Goal: Information Seeking & Learning: Learn about a topic

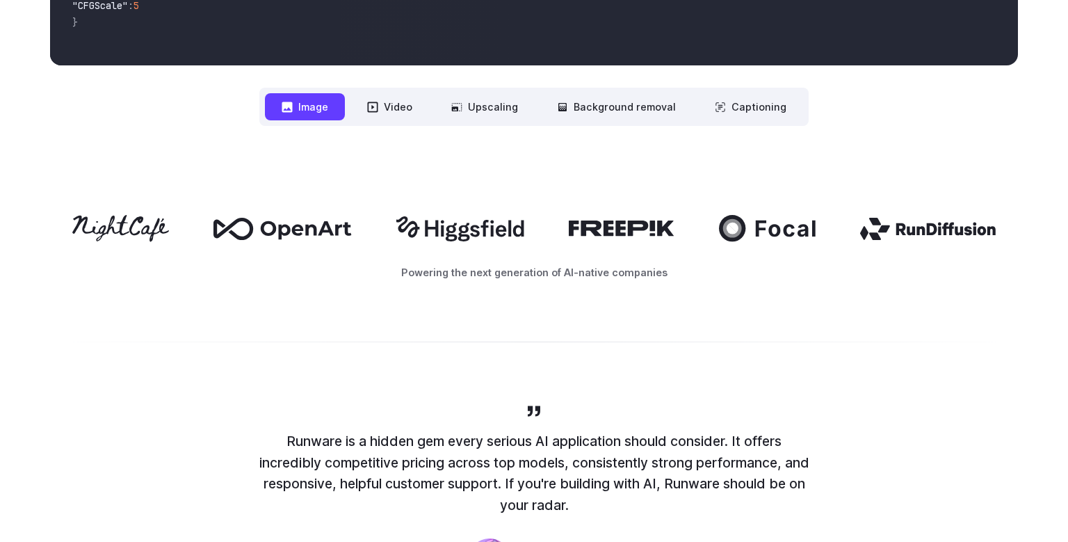
scroll to position [649, 0]
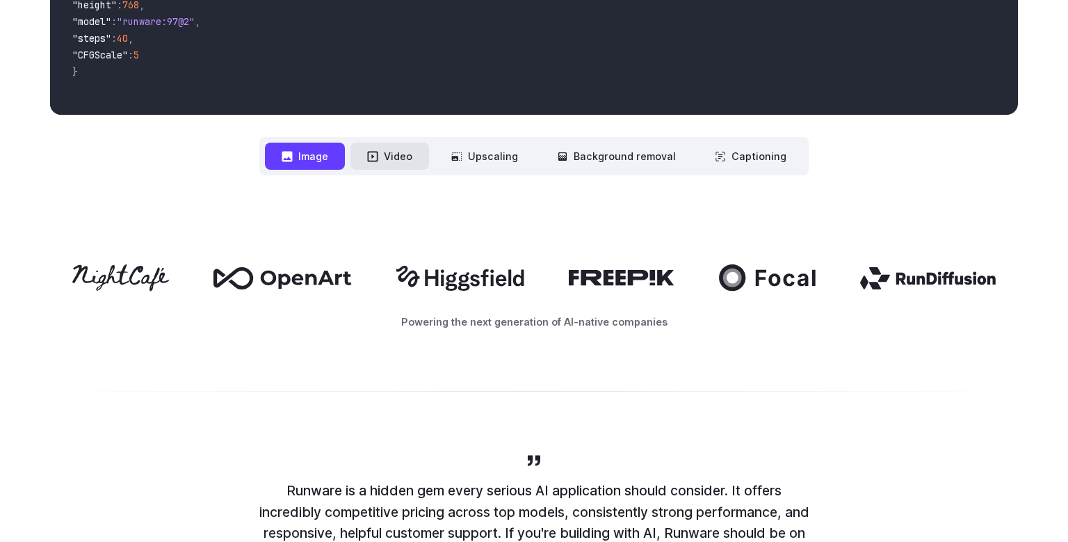
click at [396, 153] on button "Video" at bounding box center [389, 156] width 79 height 27
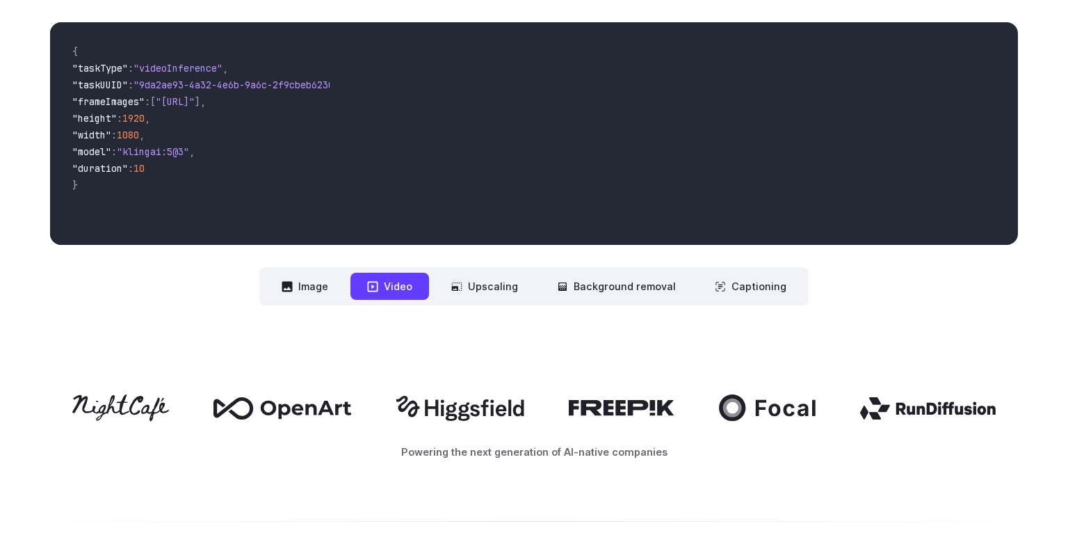
scroll to position [501, 0]
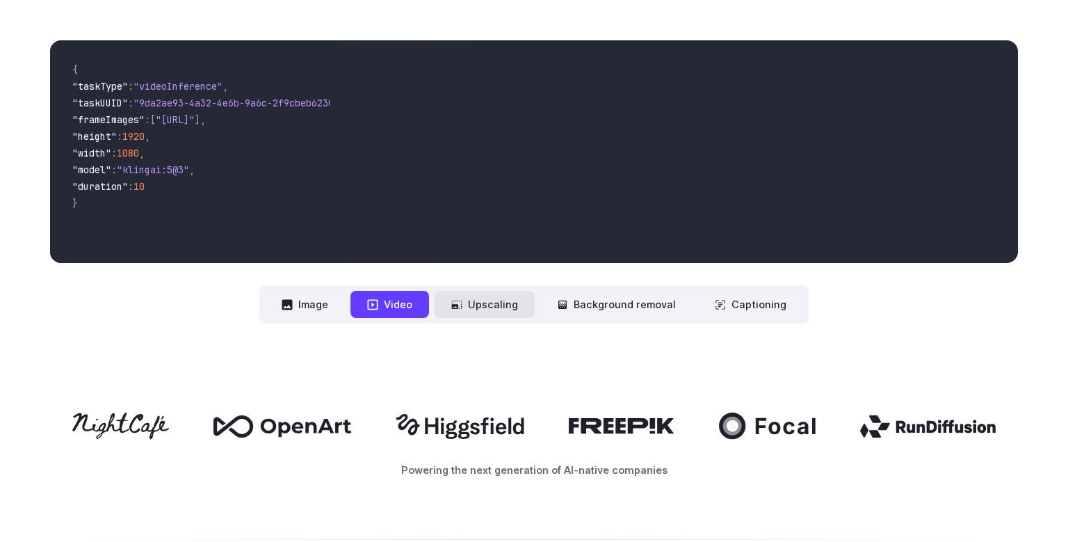
click at [497, 300] on button "Upscaling" at bounding box center [485, 304] width 100 height 27
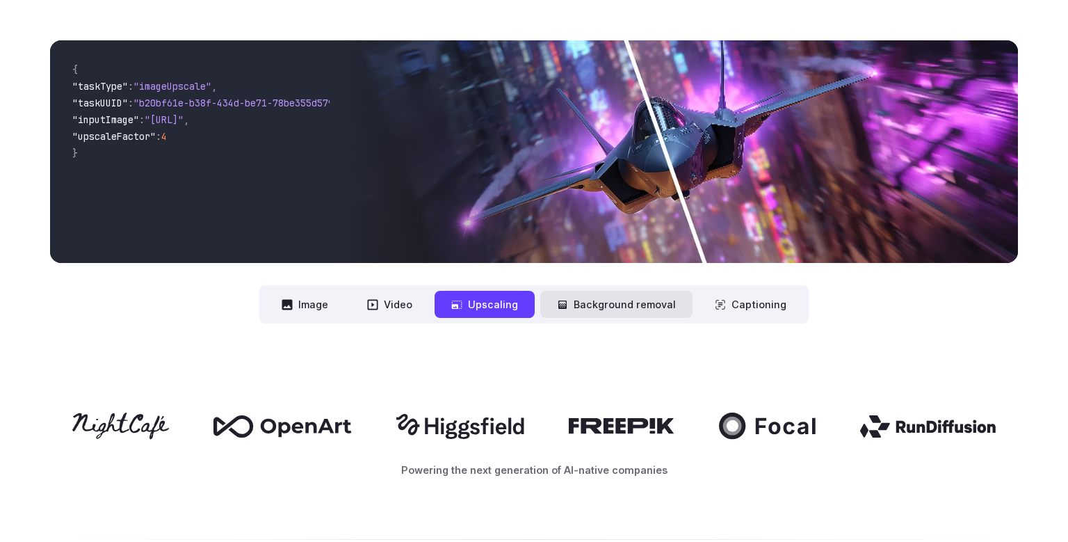
click at [602, 302] on button "Background removal" at bounding box center [616, 304] width 152 height 27
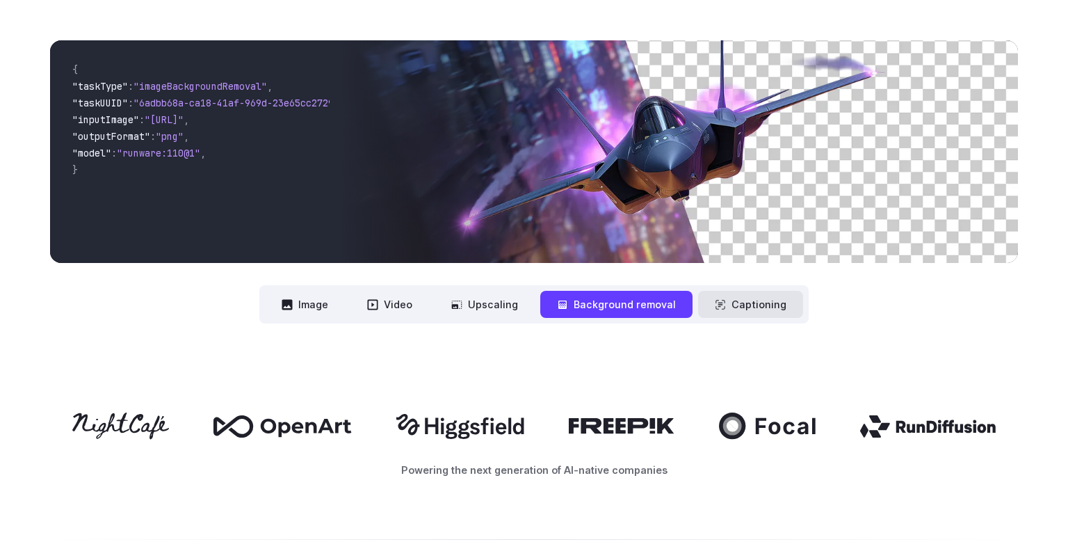
click at [716, 312] on button "Captioning" at bounding box center [750, 304] width 105 height 27
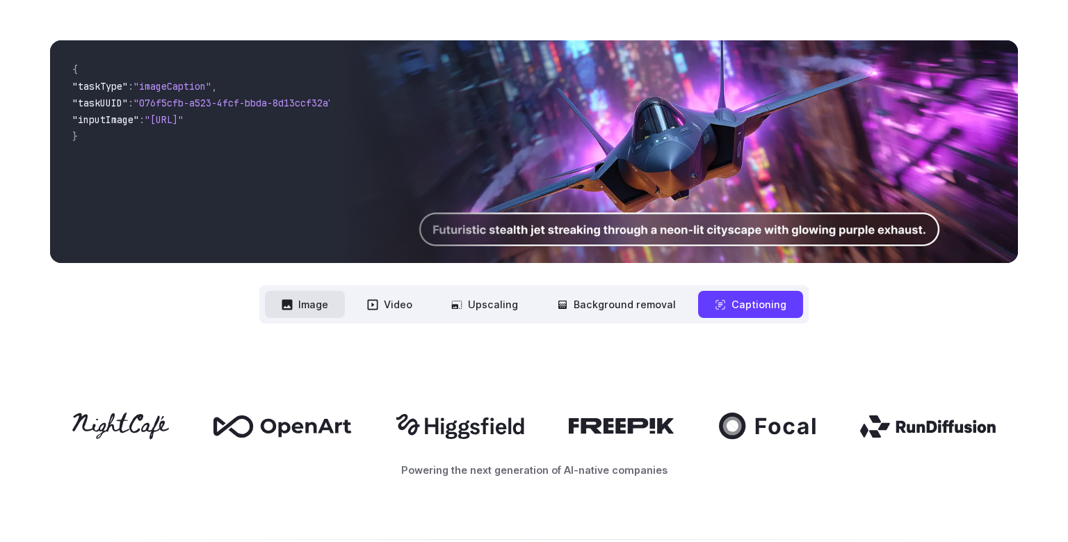
click at [341, 304] on button "Image" at bounding box center [305, 304] width 80 height 27
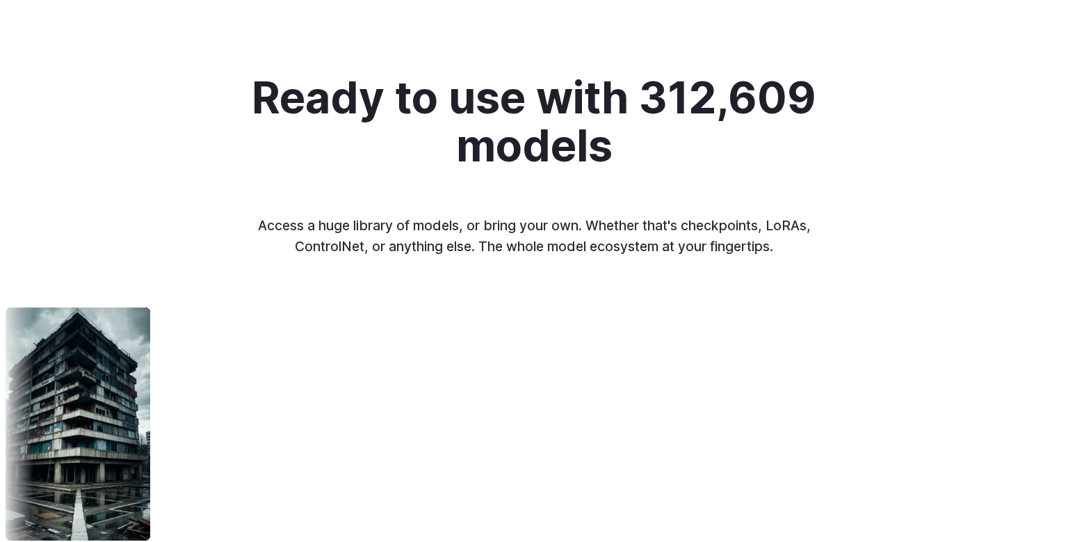
scroll to position [0, 0]
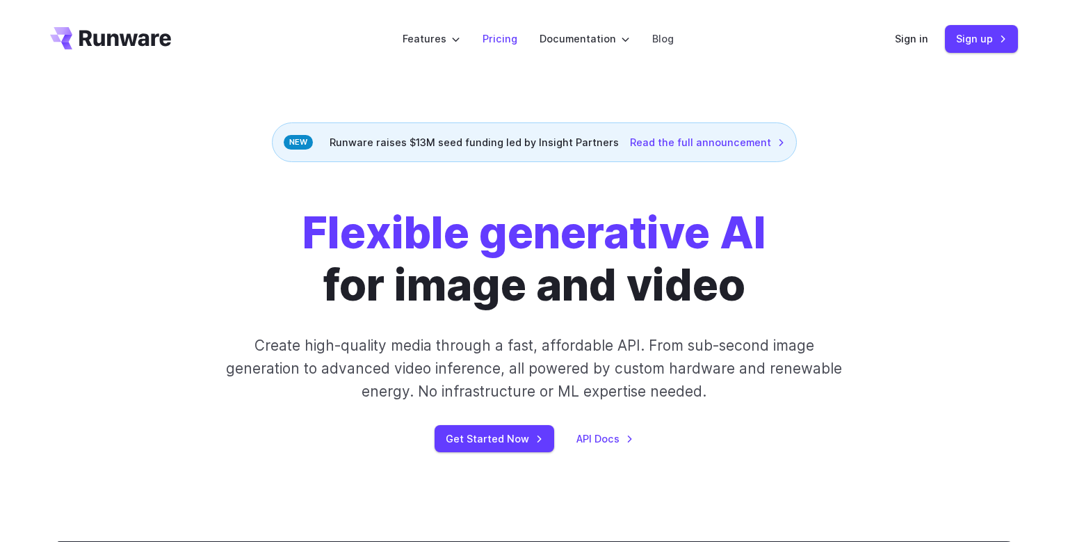
click at [494, 40] on link "Pricing" at bounding box center [500, 39] width 35 height 16
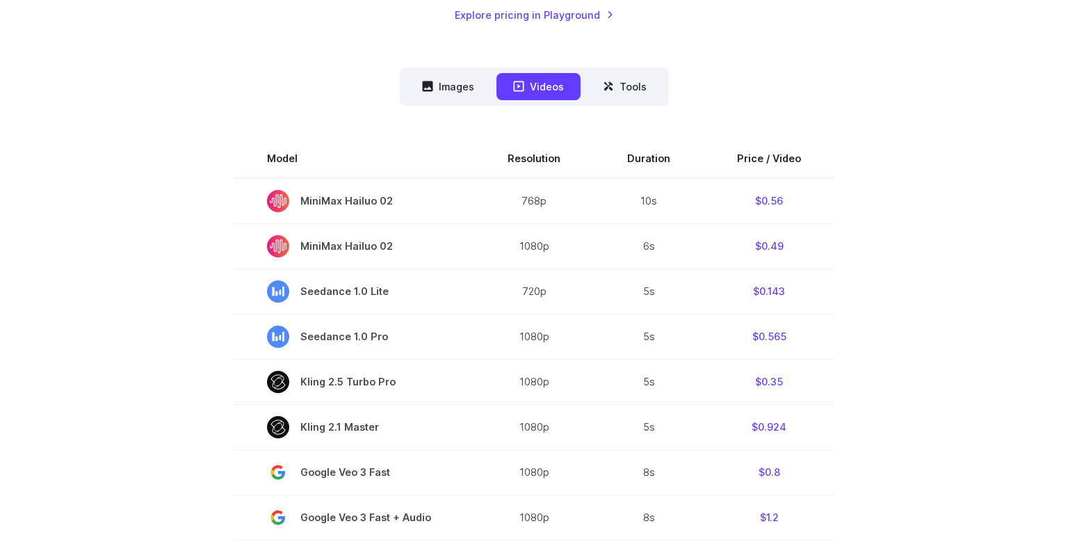
scroll to position [296, 0]
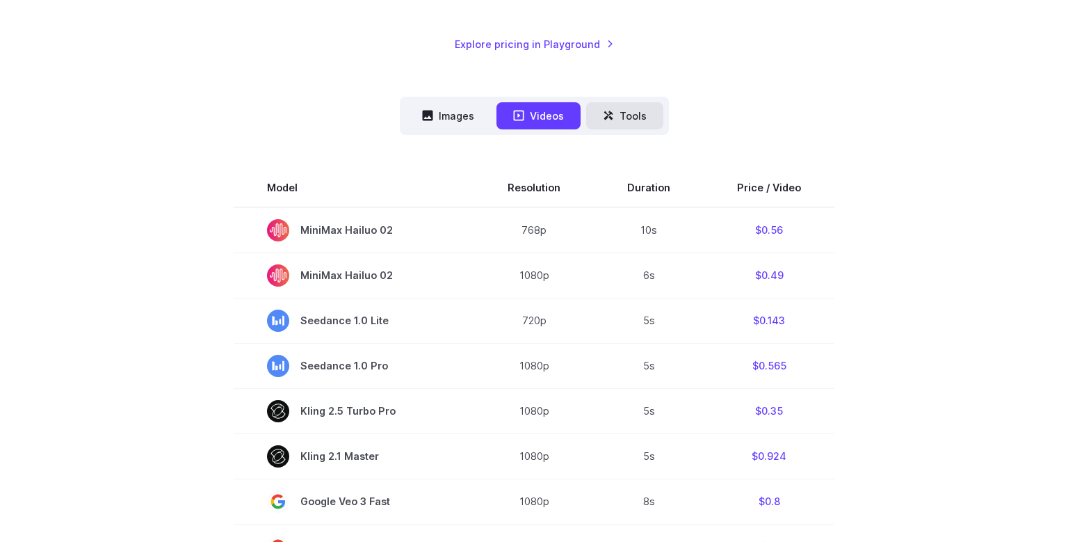
click at [655, 117] on button "Tools" at bounding box center [624, 115] width 77 height 27
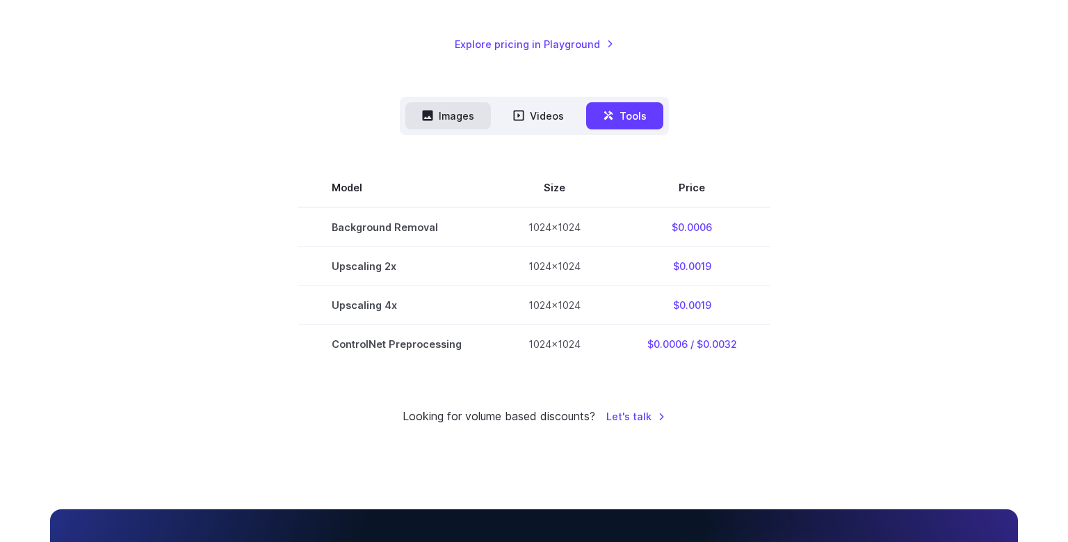
click at [466, 114] on button "Images" at bounding box center [448, 115] width 86 height 27
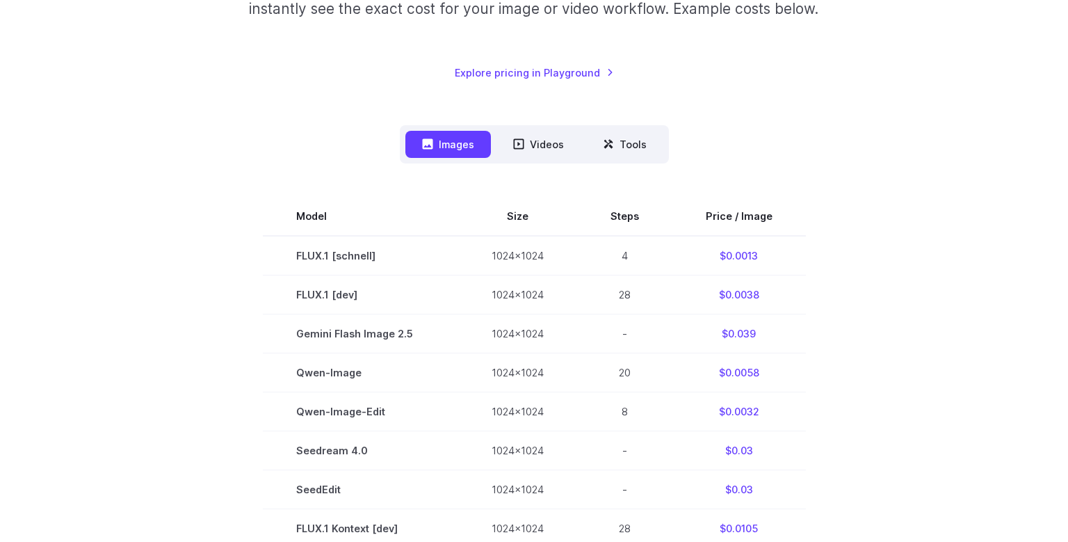
scroll to position [0, 0]
